Goal: Task Accomplishment & Management: Use online tool/utility

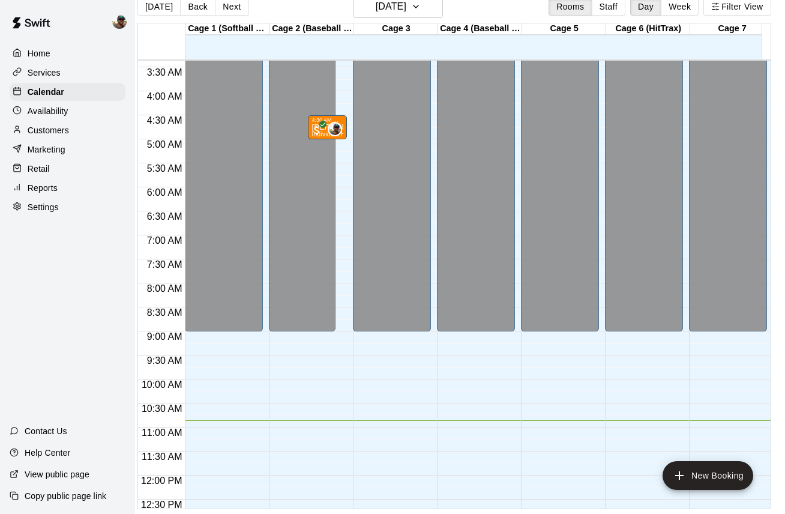
scroll to position [160, 0]
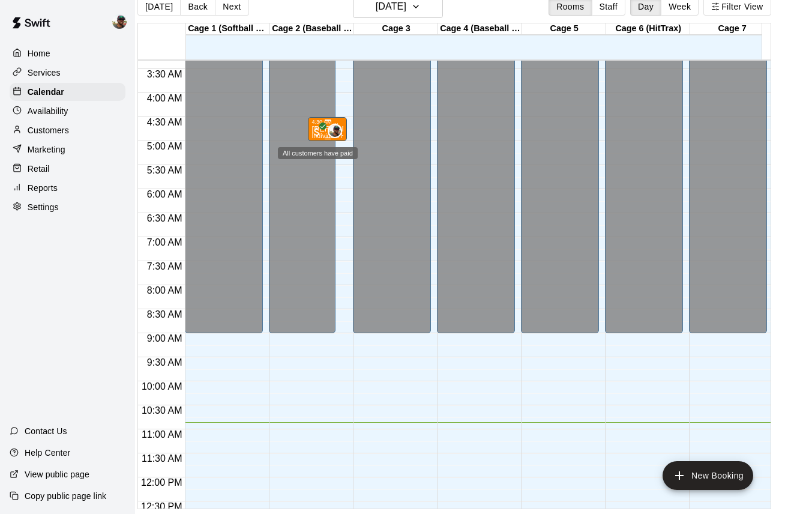
click at [311, 126] on span "All customers have paid" at bounding box center [317, 132] width 12 height 12
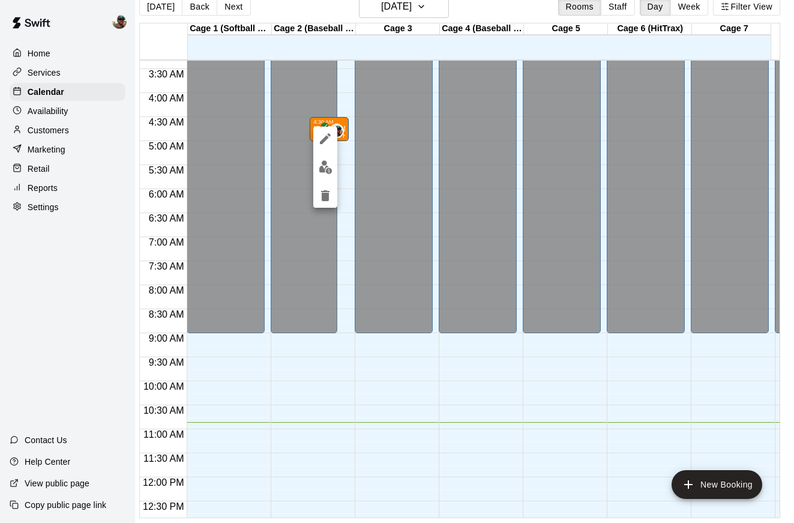
click at [365, 386] on div at bounding box center [397, 261] width 794 height 523
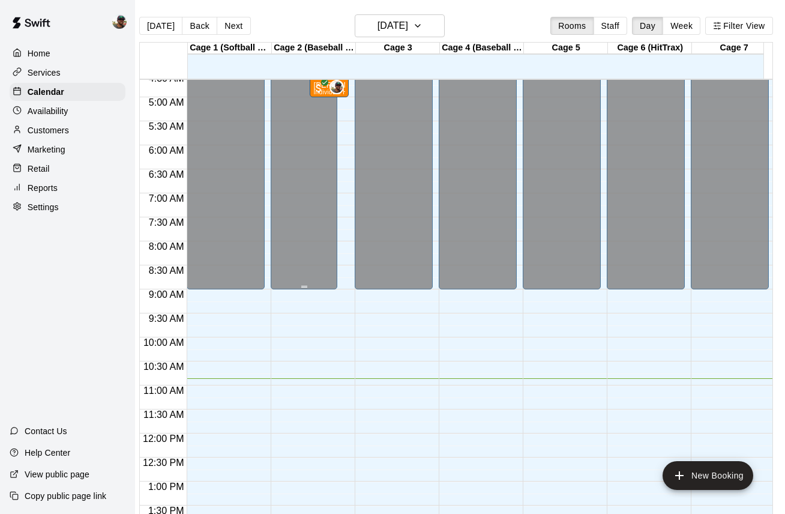
scroll to position [0, 9]
click at [323, 85] on icon "All customers have paid" at bounding box center [325, 82] width 7 height 7
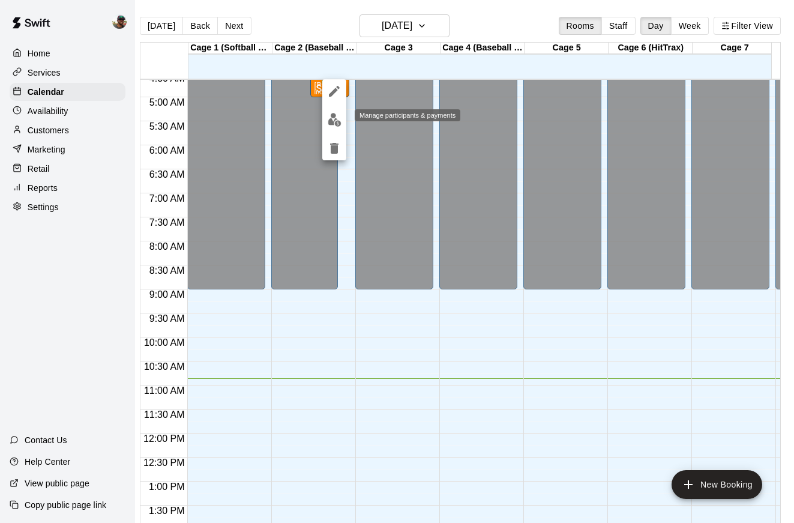
click at [331, 115] on img "edit" at bounding box center [335, 120] width 14 height 14
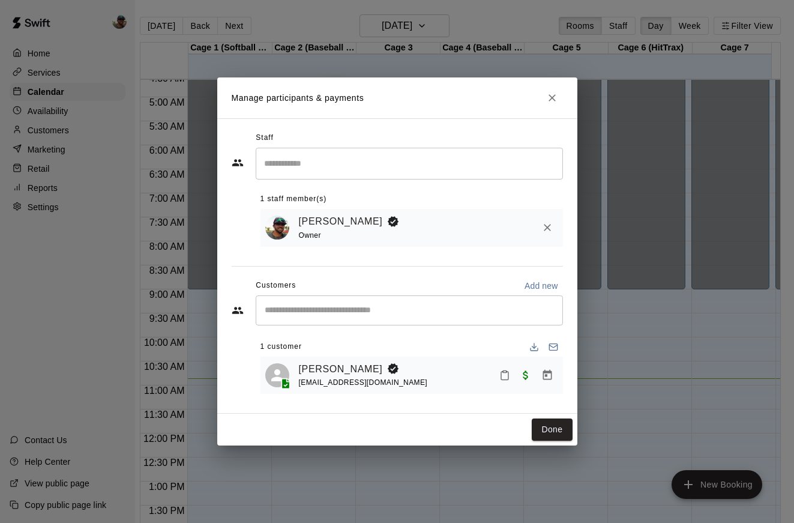
click at [552, 98] on icon "Close" at bounding box center [551, 97] width 7 height 7
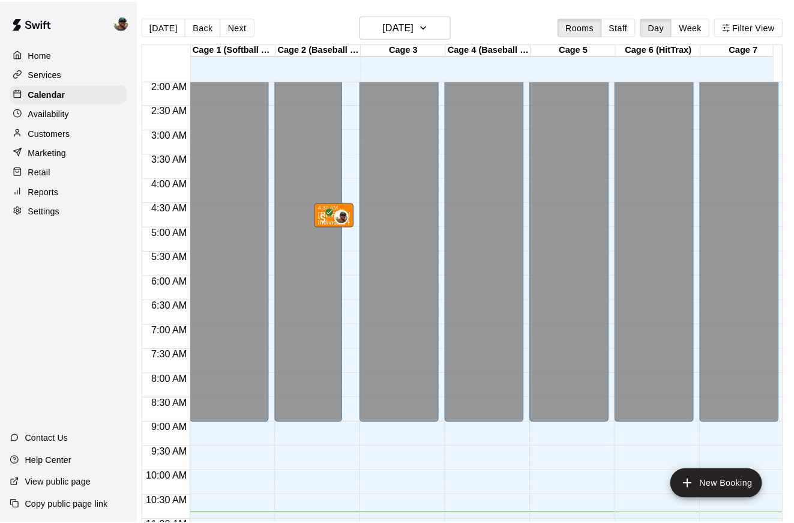
scroll to position [91, 0]
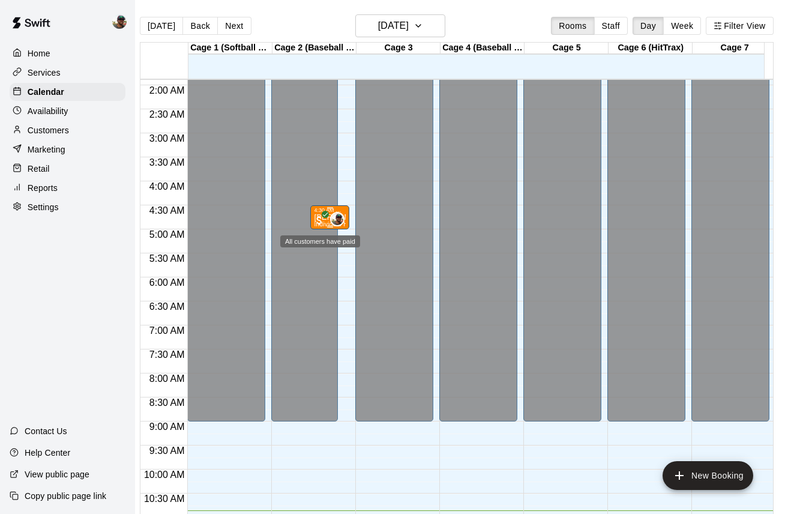
click at [320, 218] on span "All customers have paid" at bounding box center [319, 220] width 12 height 12
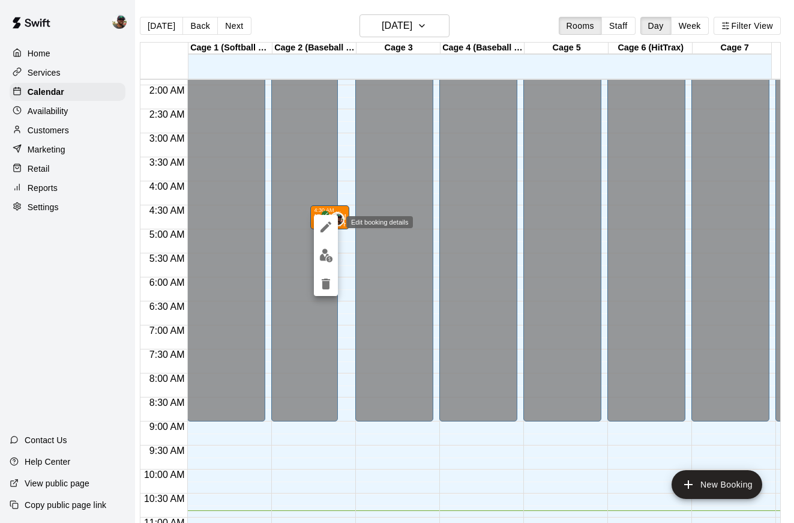
click at [322, 229] on icon "edit" at bounding box center [325, 226] width 11 height 11
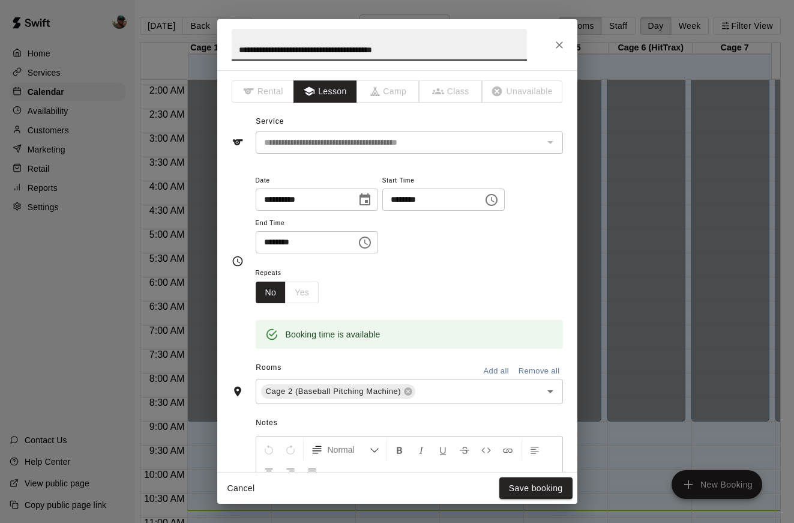
click at [496, 205] on icon "Choose time, selected time is 4:30 AM" at bounding box center [491, 200] width 12 height 12
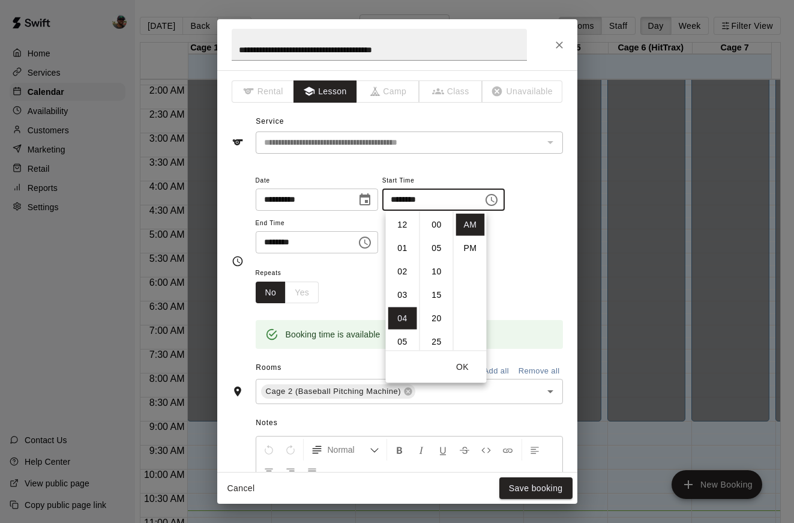
scroll to position [140, 0]
click at [474, 243] on li "PM" at bounding box center [470, 248] width 29 height 22
type input "********"
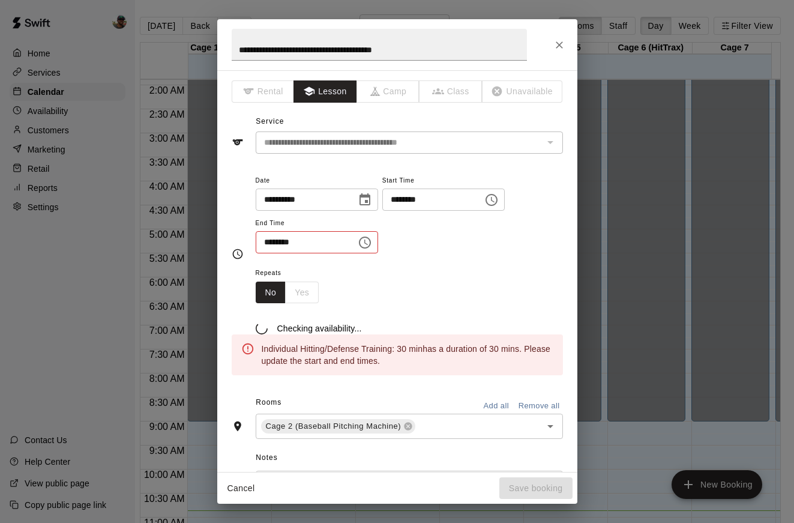
scroll to position [22, 0]
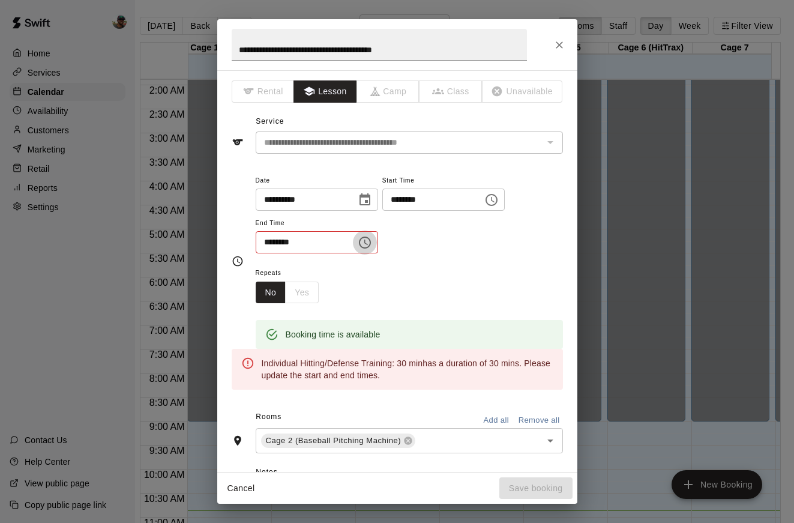
click at [361, 247] on icon "Choose time, selected time is 5:00 AM" at bounding box center [365, 242] width 14 height 14
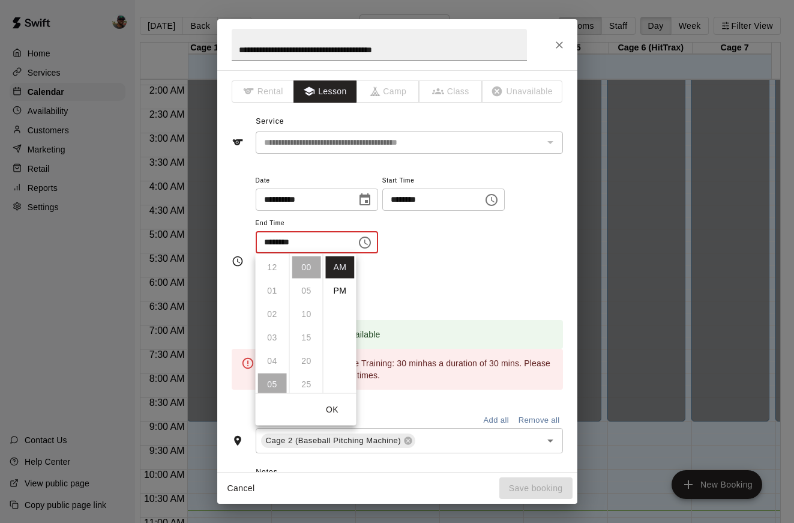
scroll to position [117, 0]
click at [337, 293] on li "PM" at bounding box center [340, 291] width 29 height 22
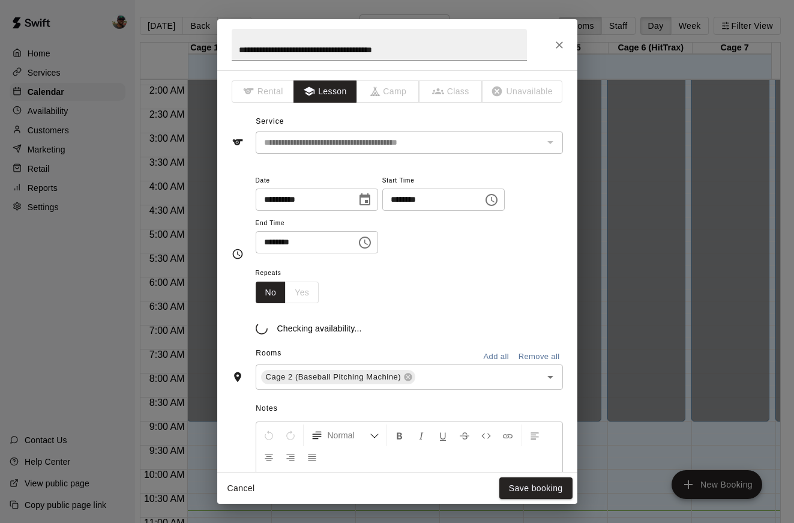
type input "********"
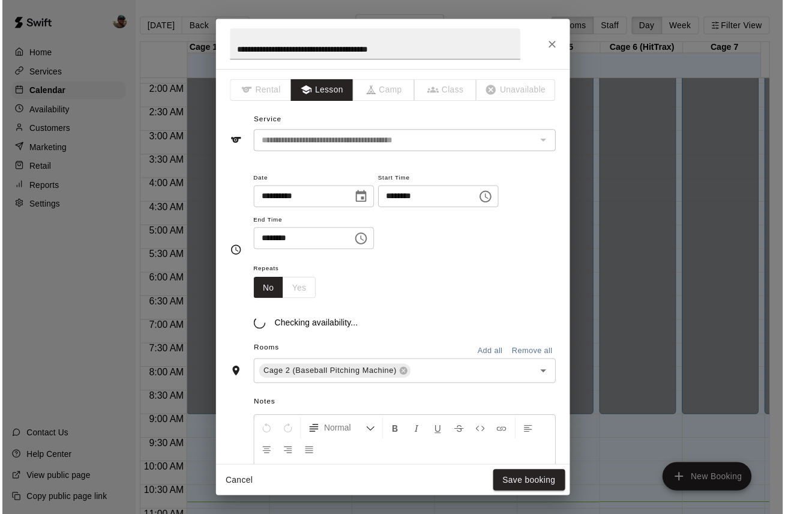
scroll to position [22, 0]
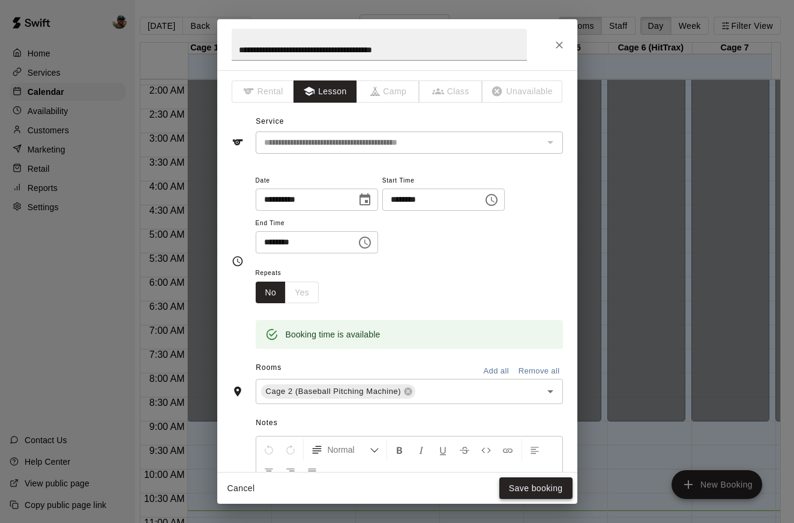
click at [540, 484] on button "Save booking" at bounding box center [535, 488] width 73 height 22
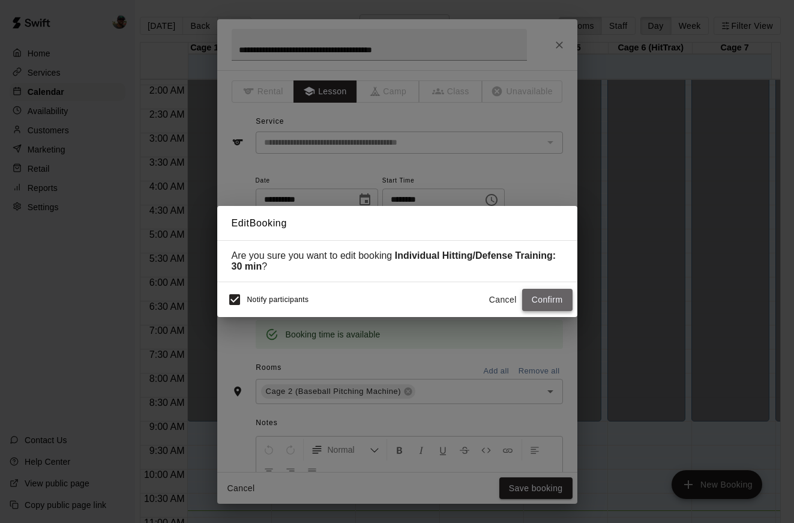
click at [548, 299] on button "Confirm" at bounding box center [547, 300] width 50 height 22
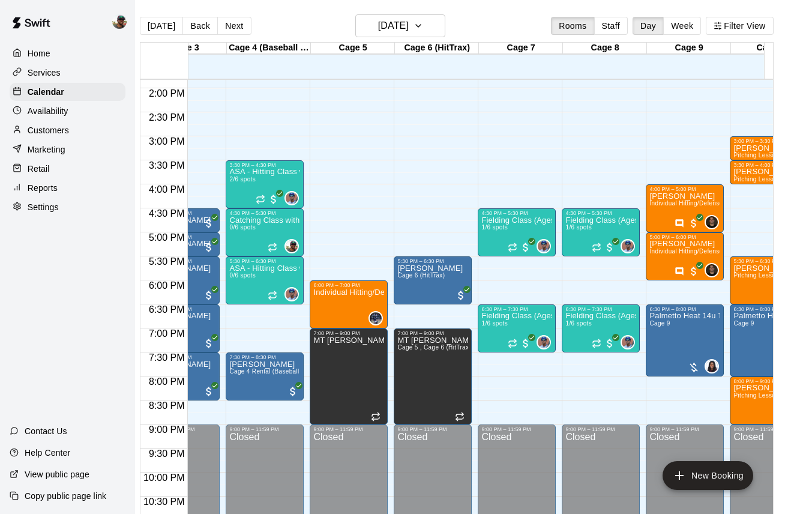
scroll to position [0, 0]
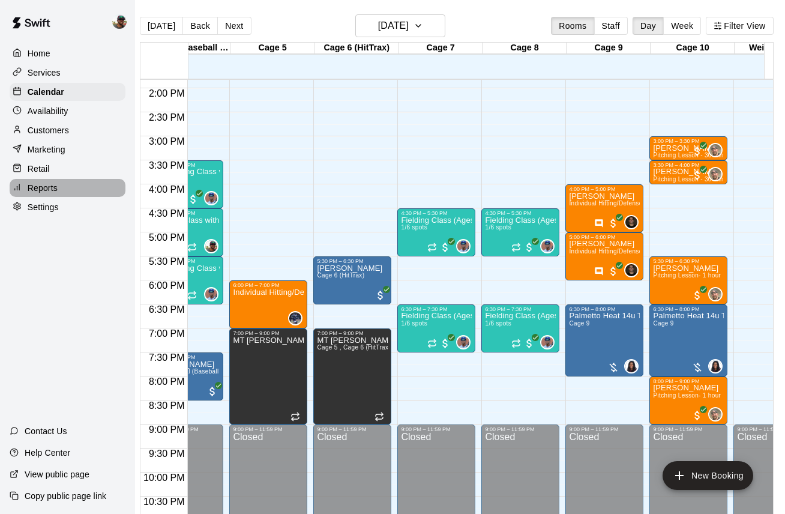
click at [80, 191] on div "Reports" at bounding box center [68, 188] width 116 height 18
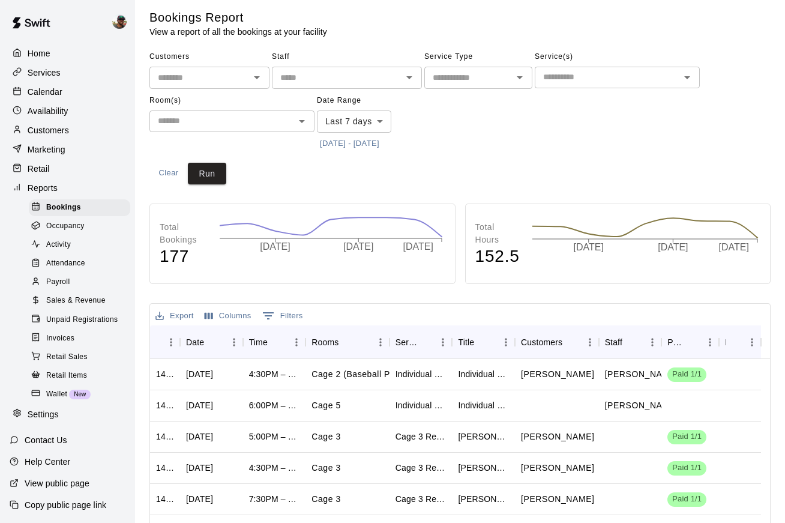
scroll to position [5, 0]
click at [72, 284] on div "Payroll" at bounding box center [79, 282] width 101 height 17
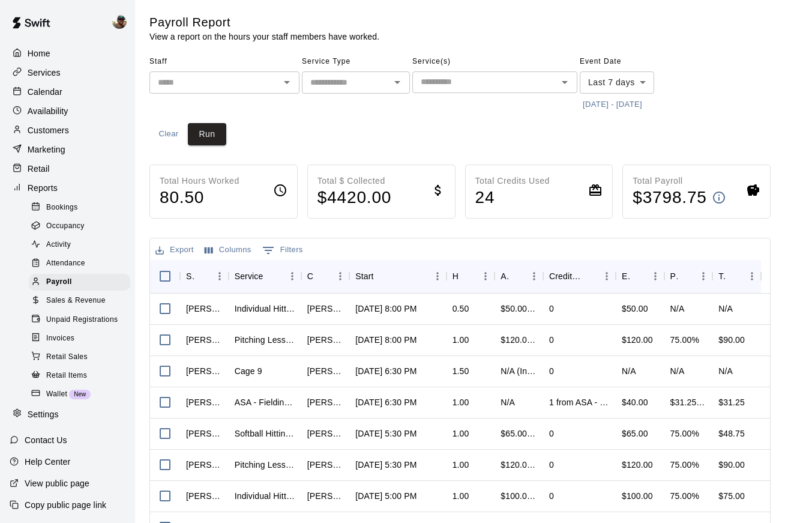
click at [280, 73] on div "​" at bounding box center [224, 82] width 150 height 22
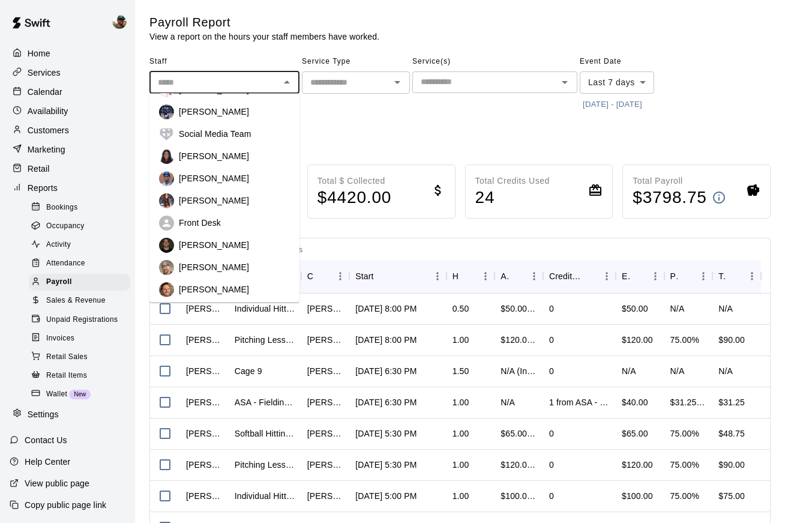
scroll to position [53, 0]
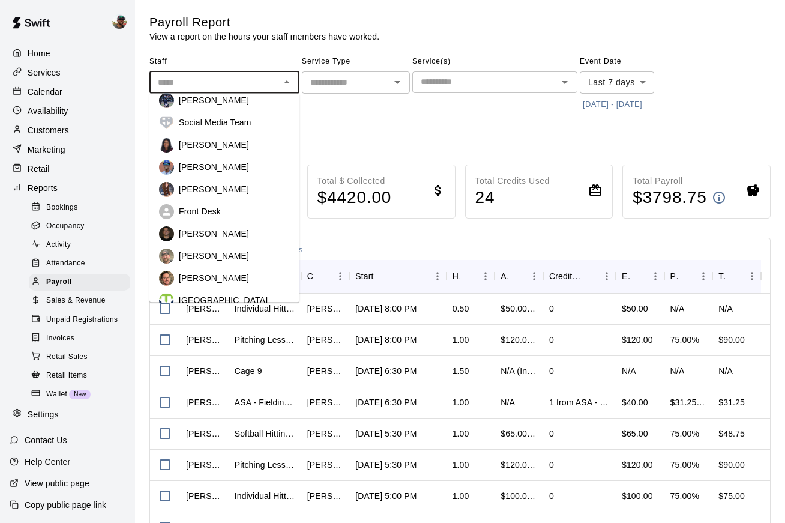
click at [225, 253] on div "[PERSON_NAME]" at bounding box center [234, 256] width 111 height 12
type input "**********"
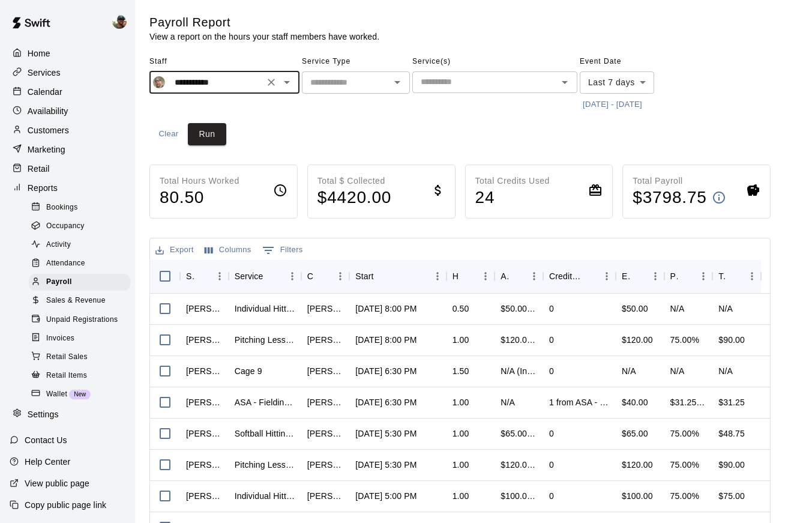
click at [399, 83] on icon "Open" at bounding box center [397, 82] width 14 height 14
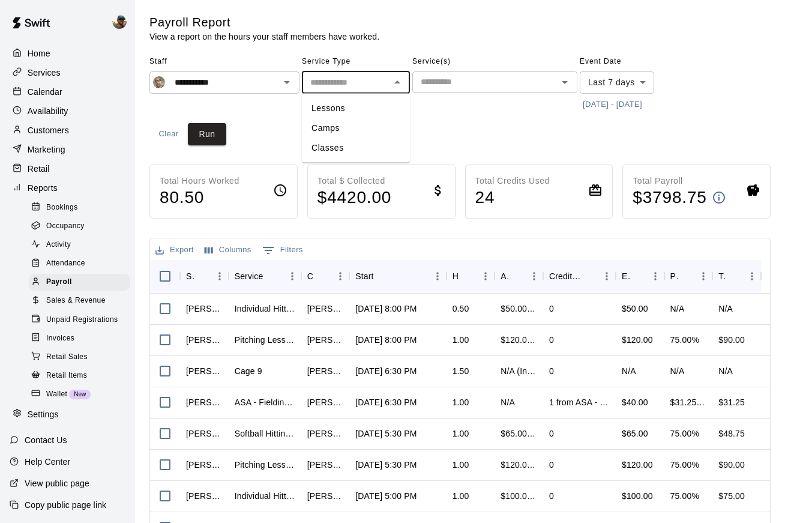
click at [377, 112] on li "Lessons" at bounding box center [356, 108] width 108 height 20
type input "*******"
click at [584, 104] on button "[DATE] - [DATE]" at bounding box center [612, 104] width 65 height 19
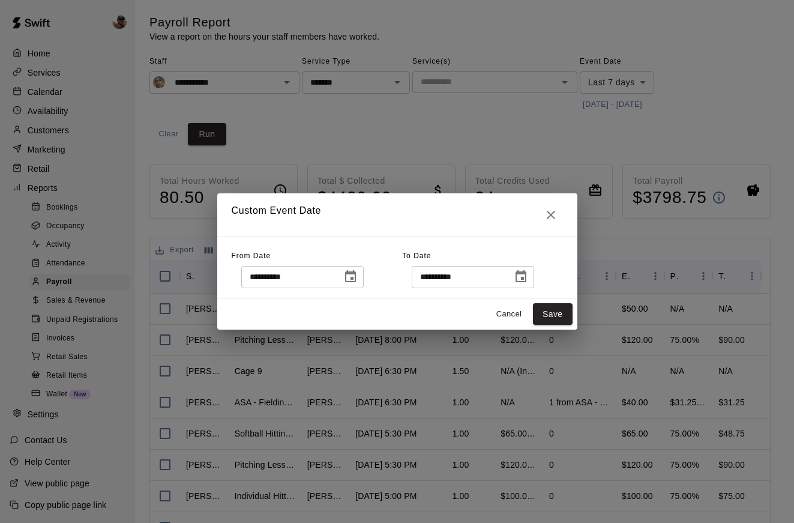
click at [355, 278] on icon "Choose date, selected date is Sep 4, 2025" at bounding box center [350, 276] width 11 height 12
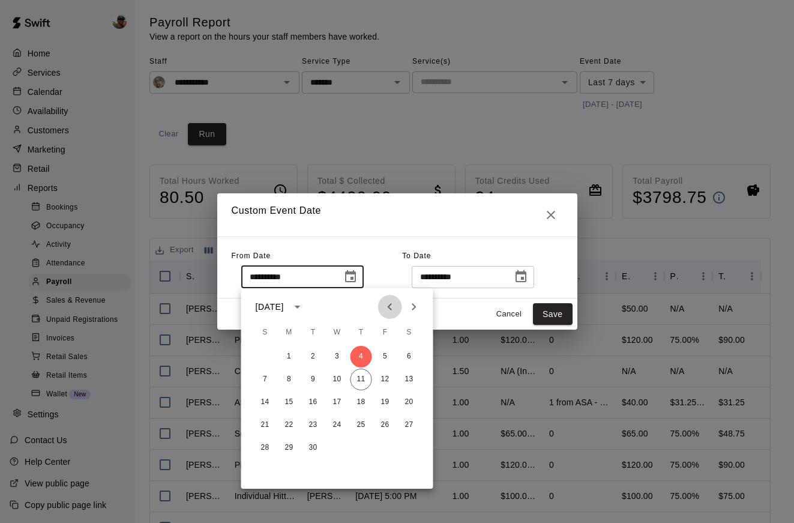
click at [390, 307] on icon "Previous month" at bounding box center [390, 306] width 14 height 14
click at [410, 308] on icon "Next month" at bounding box center [414, 306] width 14 height 14
click at [409, 349] on button "6" at bounding box center [409, 357] width 22 height 22
type input "**********"
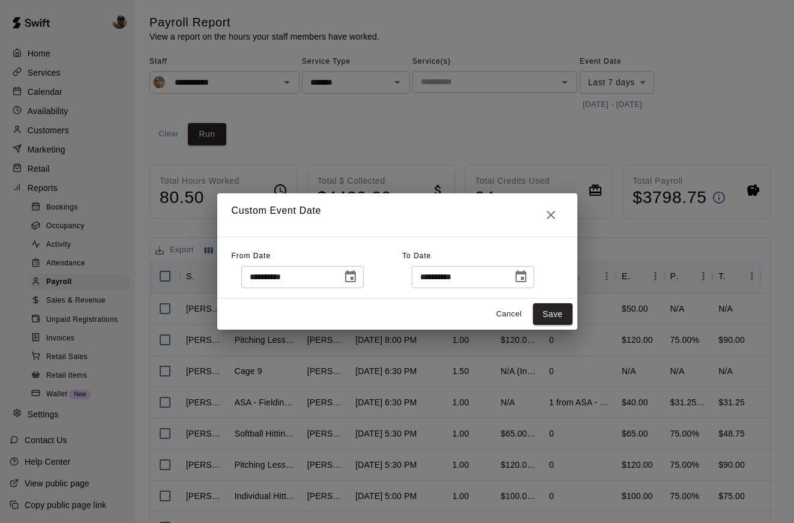
click at [527, 277] on icon "Choose date, selected date is Sep 11, 2025" at bounding box center [521, 276] width 14 height 14
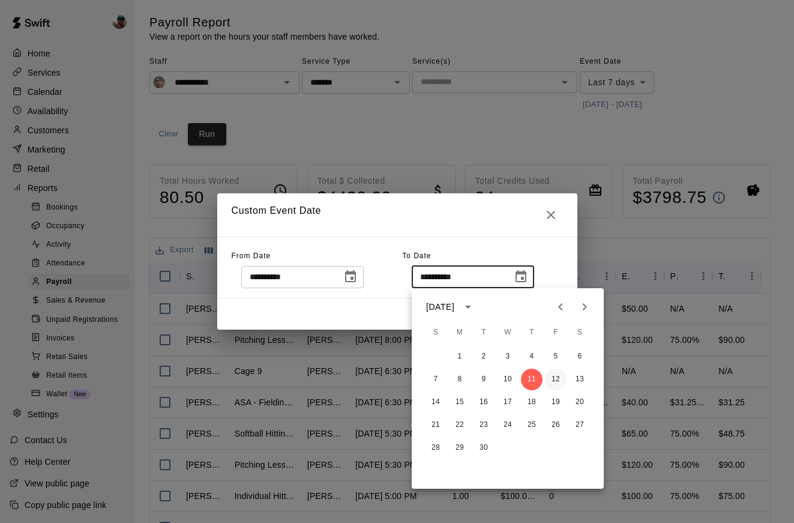
click at [554, 374] on button "12" at bounding box center [556, 379] width 22 height 22
type input "**********"
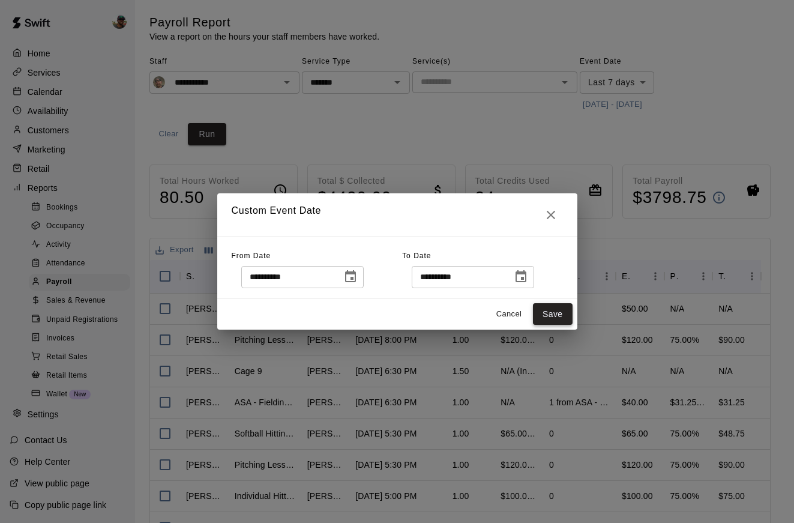
click at [552, 311] on button "Save" at bounding box center [553, 314] width 40 height 22
type input "******"
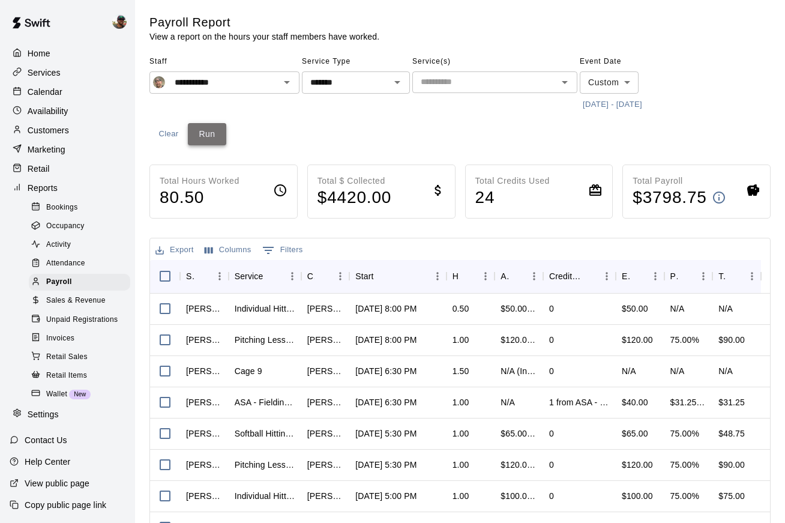
click at [208, 130] on button "Run" at bounding box center [207, 134] width 38 height 22
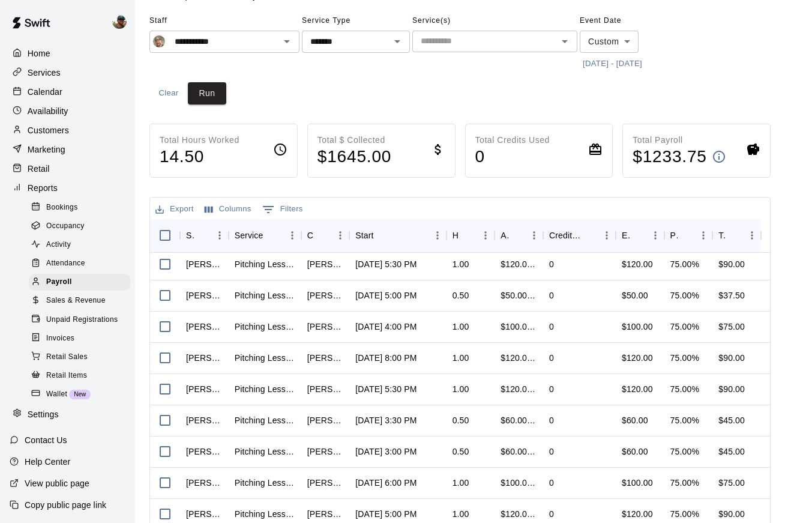
scroll to position [35, 0]
